Goal: Use online tool/utility: Utilize a website feature to perform a specific function

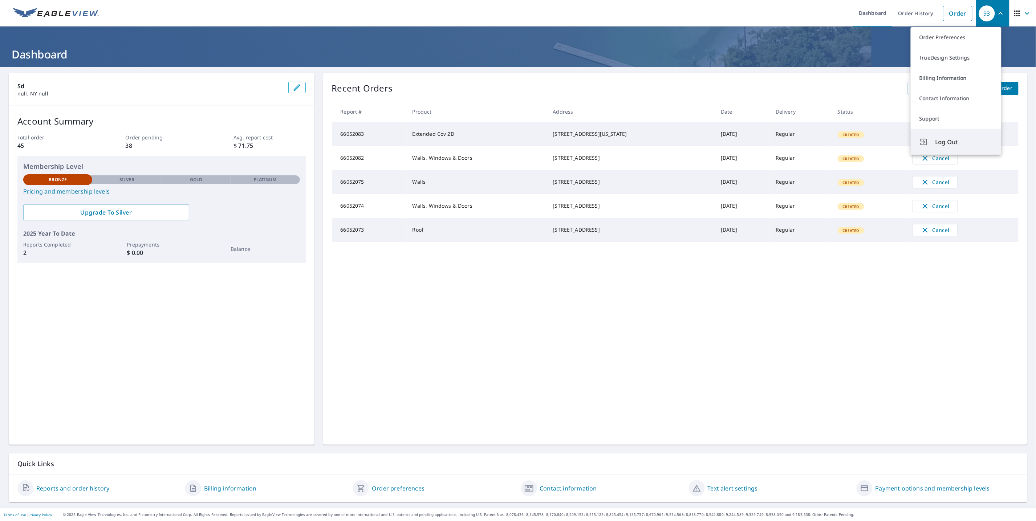
click at [950, 135] on button "Log Out" at bounding box center [956, 142] width 91 height 26
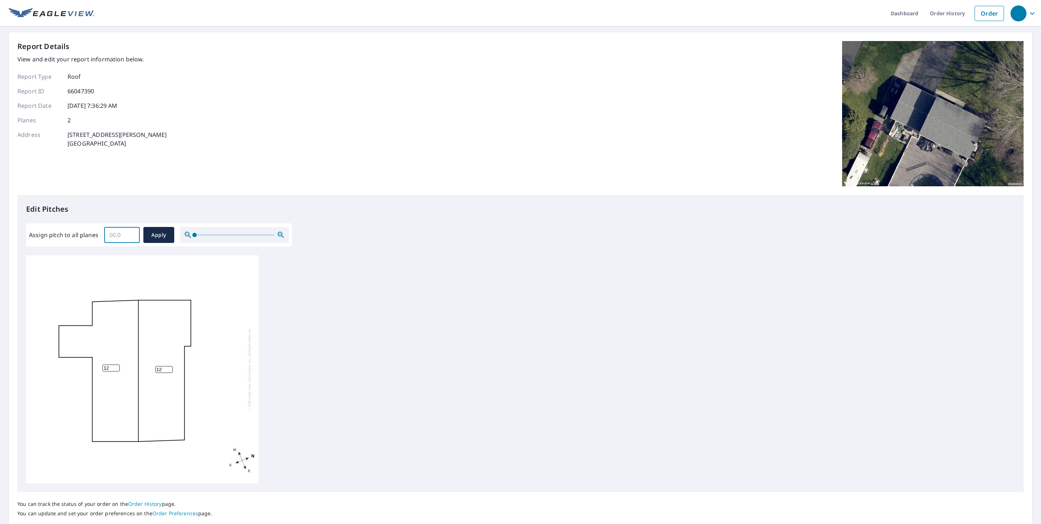
click at [114, 233] on input "Assign pitch to all planes" at bounding box center [122, 235] width 36 height 20
type input "21"
click at [154, 238] on span "Apply" at bounding box center [158, 235] width 19 height 9
type input "21"
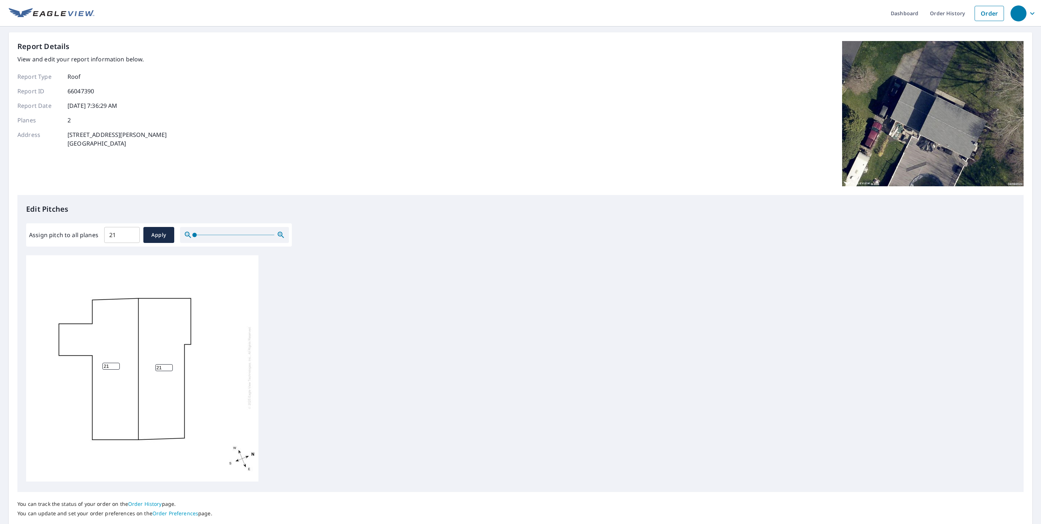
scroll to position [45, 0]
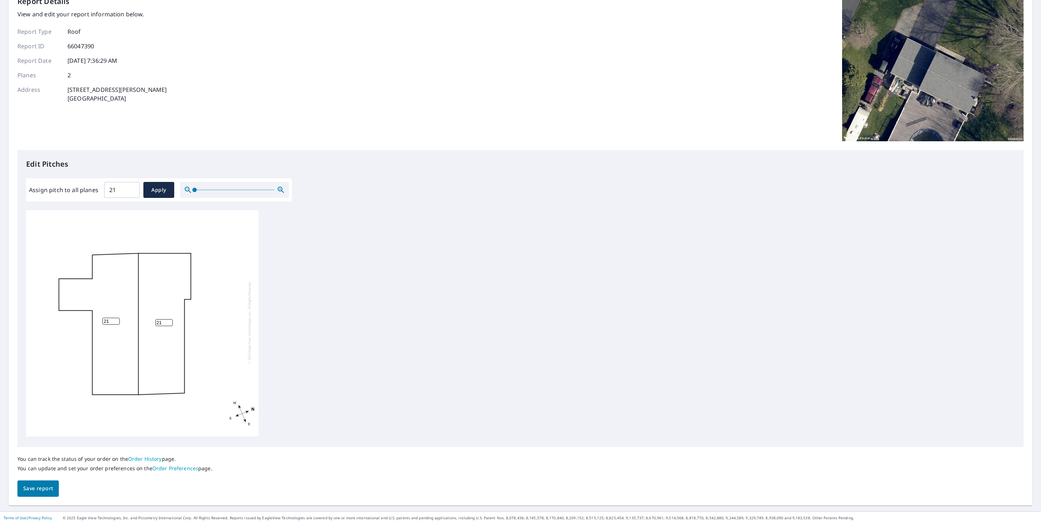
click at [38, 484] on span "Save report" at bounding box center [38, 488] width 30 height 9
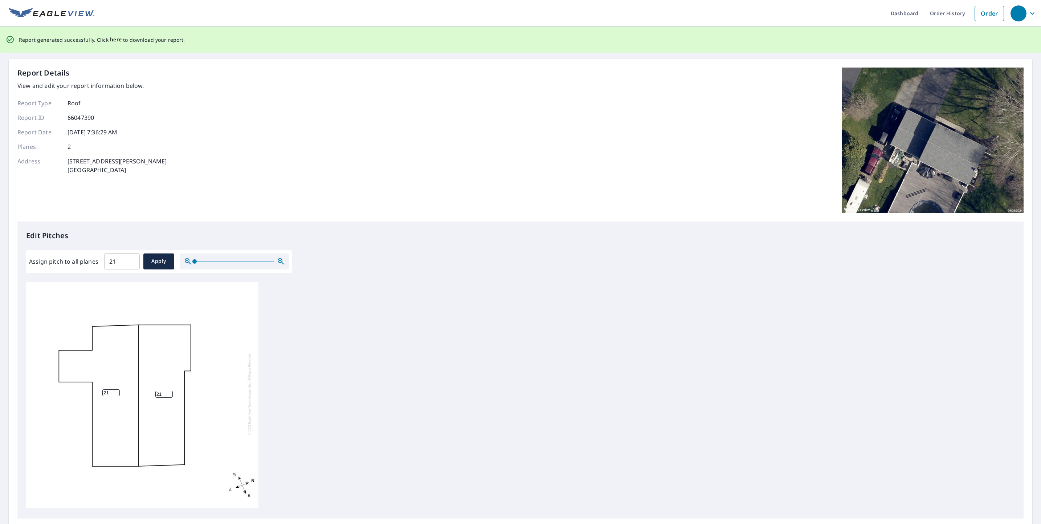
click at [106, 40] on p "Report generated successfully. Click here to download your report." at bounding box center [102, 39] width 166 height 9
click at [111, 39] on span "here" at bounding box center [116, 39] width 12 height 9
